Goal: Information Seeking & Learning: Learn about a topic

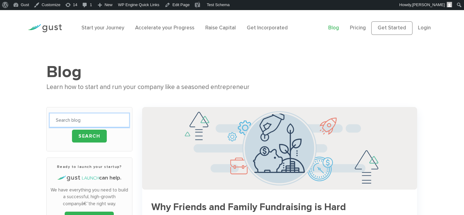
click at [88, 124] on input "text" at bounding box center [89, 120] width 79 height 14
type input "83"
click at [72, 129] on input "Search" at bounding box center [89, 135] width 35 height 13
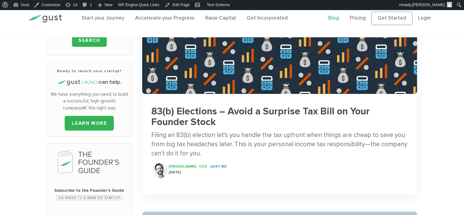
scroll to position [110, 0]
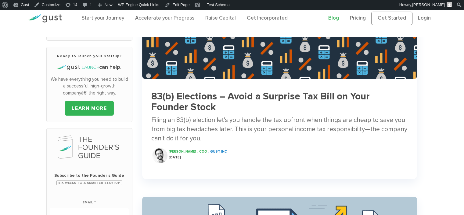
click at [242, 98] on h3 "83(b) Elections – Avoid a Surprise Tax Bill on Your Founder Stock" at bounding box center [279, 101] width 257 height 21
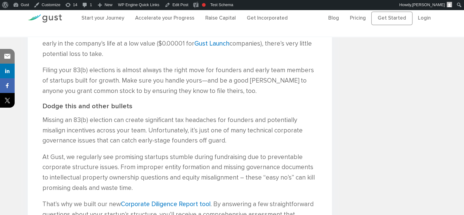
scroll to position [659, 0]
